Goal: Check status: Check status

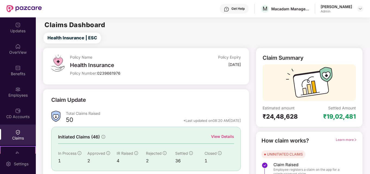
click at [220, 137] on div "View Details" at bounding box center [222, 136] width 23 height 6
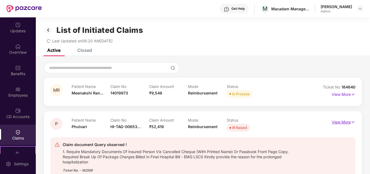
click at [342, 124] on p "View More" at bounding box center [344, 121] width 24 height 7
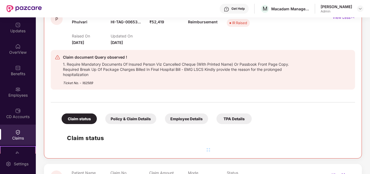
scroll to position [108, 0]
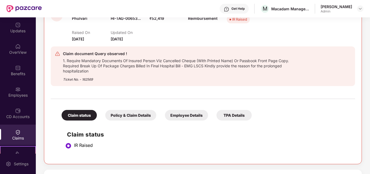
click at [140, 114] on div "Policy & Claim Details" at bounding box center [130, 115] width 51 height 11
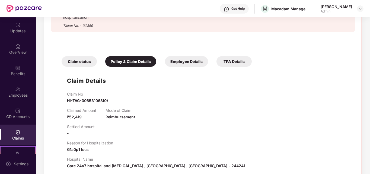
scroll to position [163, 0]
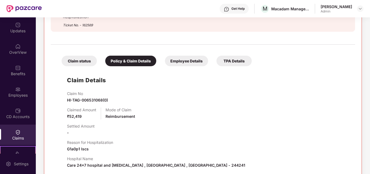
click at [91, 100] on span "HI-TAG-006531068(0)" at bounding box center [87, 100] width 41 height 5
copy span "HI-TAG-006531068(0)"
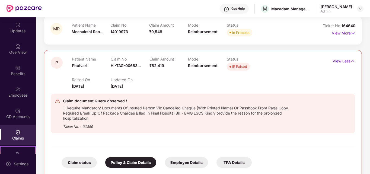
scroll to position [54, 0]
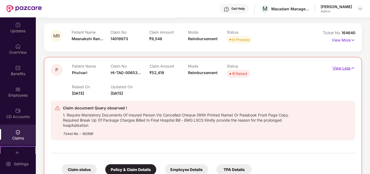
click at [344, 67] on p "View Less" at bounding box center [343, 67] width 23 height 7
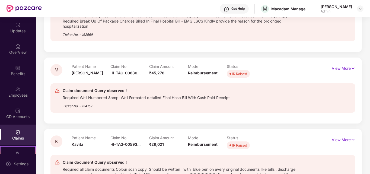
scroll to position [163, 0]
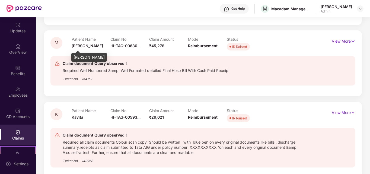
click at [81, 47] on span "[PERSON_NAME]" at bounding box center [87, 45] width 31 height 5
copy span "[PERSON_NAME]"
click at [75, 118] on span "Kavita" at bounding box center [78, 117] width 12 height 5
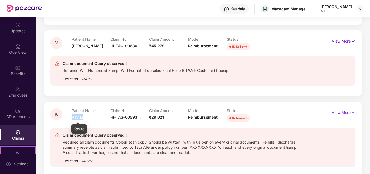
click at [75, 118] on span "Kavita" at bounding box center [78, 117] width 12 height 5
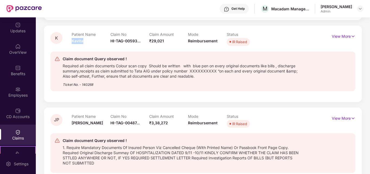
scroll to position [244, 0]
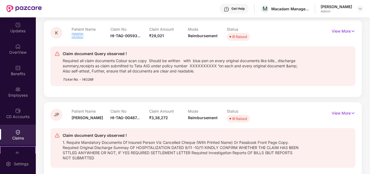
copy span "Kavita"
click at [347, 32] on p "View More" at bounding box center [344, 30] width 24 height 7
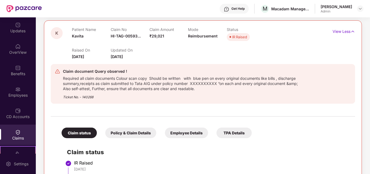
click at [121, 136] on div "Policy & Claim Details" at bounding box center [130, 132] width 51 height 11
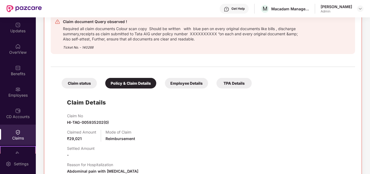
scroll to position [298, 0]
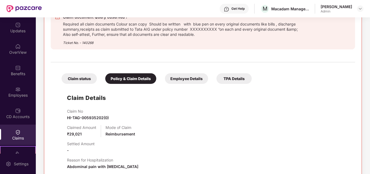
click at [91, 118] on span "HI-TAG-005935202(0)" at bounding box center [88, 117] width 42 height 5
copy span "HI-TAG-005935202(0)"
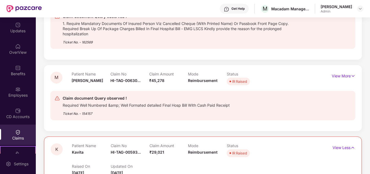
scroll to position [108, 0]
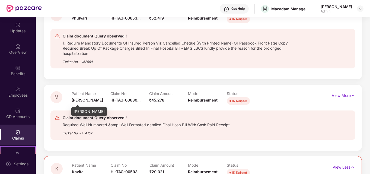
click at [83, 100] on span "[PERSON_NAME]" at bounding box center [87, 100] width 31 height 5
copy span "[PERSON_NAME]"
click at [347, 91] on p "View More" at bounding box center [344, 94] width 24 height 7
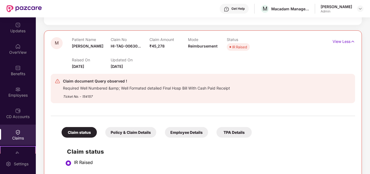
click at [119, 132] on div "Policy & Claim Details" at bounding box center [130, 132] width 51 height 11
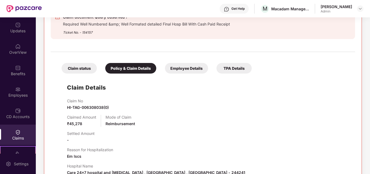
scroll to position [244, 0]
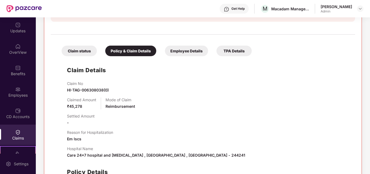
click at [84, 89] on span "HI-TAG-006308038(0)" at bounding box center [88, 90] width 42 height 5
copy span "HI-TAG-006308038(0)"
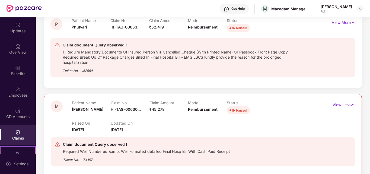
scroll to position [81, 0]
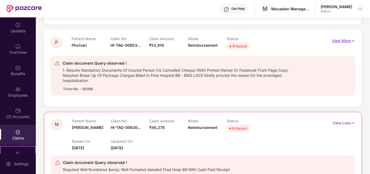
click at [344, 41] on p "View More" at bounding box center [344, 39] width 24 height 7
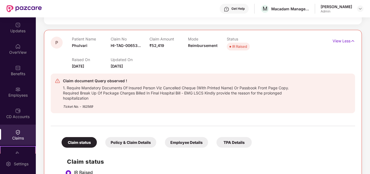
click at [124, 141] on div "Policy & Claim Details" at bounding box center [130, 142] width 51 height 11
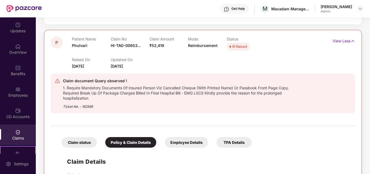
click at [79, 44] on span "Phulvari" at bounding box center [79, 45] width 15 height 5
copy span "Phulvari"
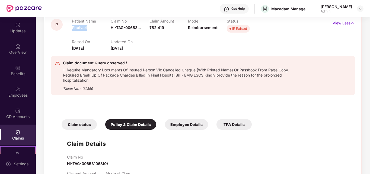
scroll to position [136, 0]
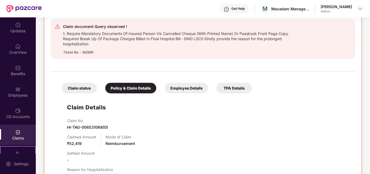
click at [89, 126] on span "HI-TAG-006531068(0)" at bounding box center [87, 127] width 41 height 5
copy span "HI-TAG-006531068(0)"
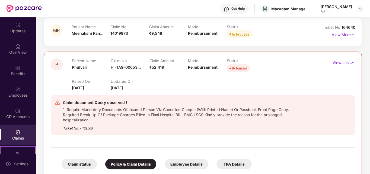
scroll to position [54, 0]
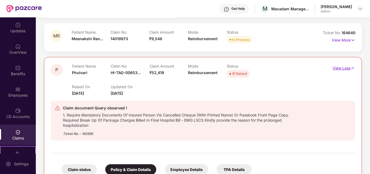
click at [338, 69] on p "View Less" at bounding box center [343, 67] width 23 height 7
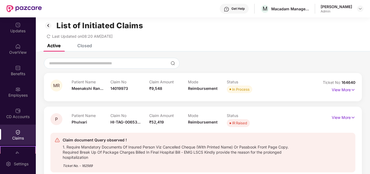
scroll to position [0, 0]
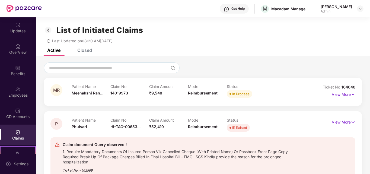
click at [82, 53] on div "Closed" at bounding box center [80, 50] width 23 height 12
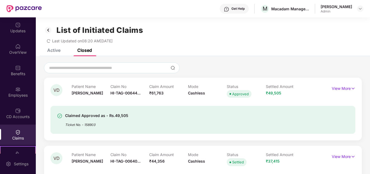
click at [52, 50] on div "Active" at bounding box center [53, 49] width 13 height 5
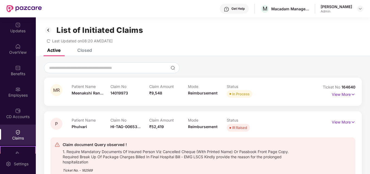
click at [49, 32] on img at bounding box center [48, 29] width 9 height 9
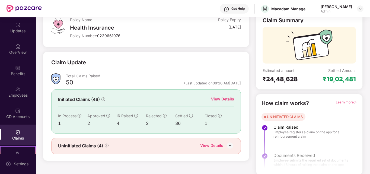
scroll to position [39, 0]
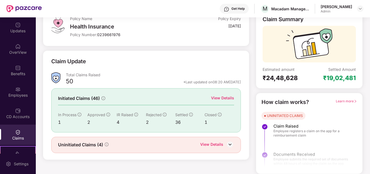
click at [147, 121] on div "2" at bounding box center [160, 122] width 29 height 7
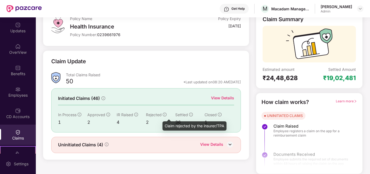
click at [165, 113] on icon "info-circle" at bounding box center [165, 115] width 4 height 4
click at [165, 114] on icon "info-circle" at bounding box center [165, 115] width 4 height 4
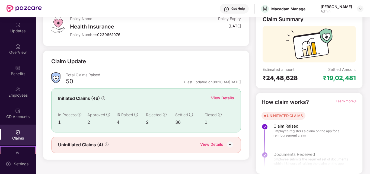
click at [217, 98] on div "View Details" at bounding box center [222, 98] width 23 height 6
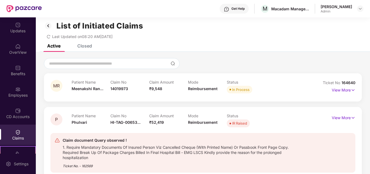
scroll to position [0, 0]
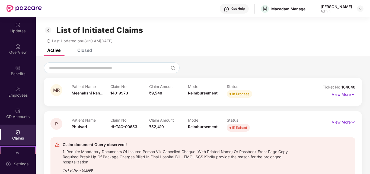
click at [86, 52] on div "Closed" at bounding box center [84, 49] width 15 height 5
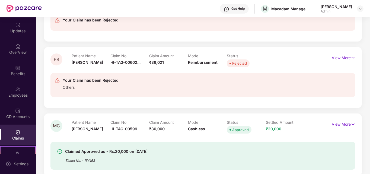
scroll to position [569, 0]
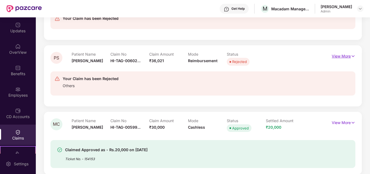
click at [332, 55] on p "View More" at bounding box center [344, 55] width 24 height 7
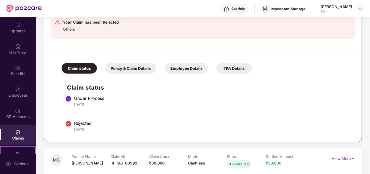
scroll to position [651, 0]
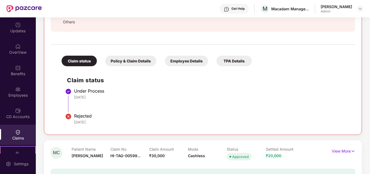
click at [138, 64] on div "Policy & Claim Details" at bounding box center [130, 61] width 51 height 11
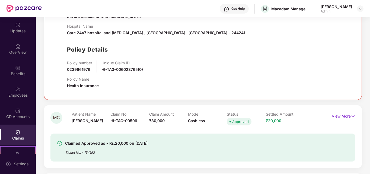
scroll to position [786, 0]
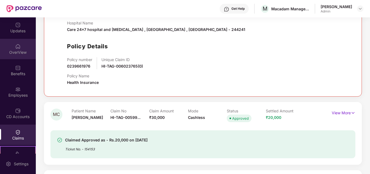
click at [12, 48] on div "OverView" at bounding box center [18, 49] width 36 height 20
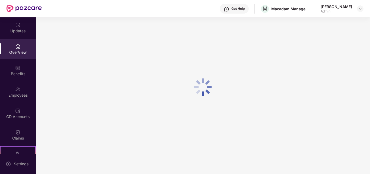
click at [16, 69] on img at bounding box center [17, 67] width 5 height 5
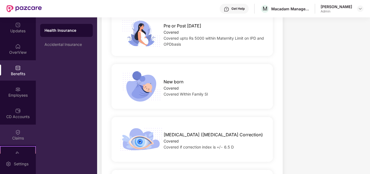
click at [10, 137] on div "Claims" at bounding box center [18, 137] width 36 height 5
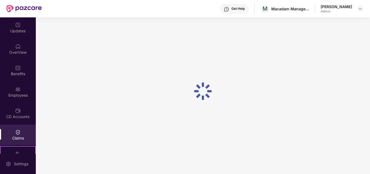
scroll to position [39, 0]
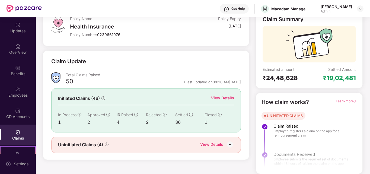
click at [229, 100] on div "View Details" at bounding box center [222, 98] width 23 height 6
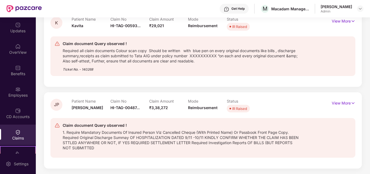
scroll to position [227, 0]
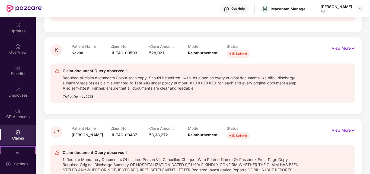
click at [338, 49] on p "View More" at bounding box center [344, 47] width 24 height 7
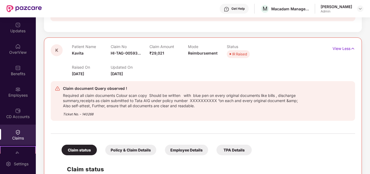
click at [197, 151] on div "Employee Details" at bounding box center [186, 150] width 43 height 11
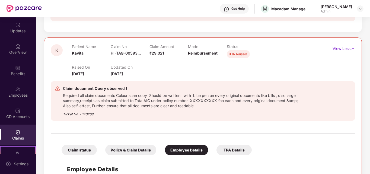
scroll to position [281, 0]
